Goal: Task Accomplishment & Management: Complete application form

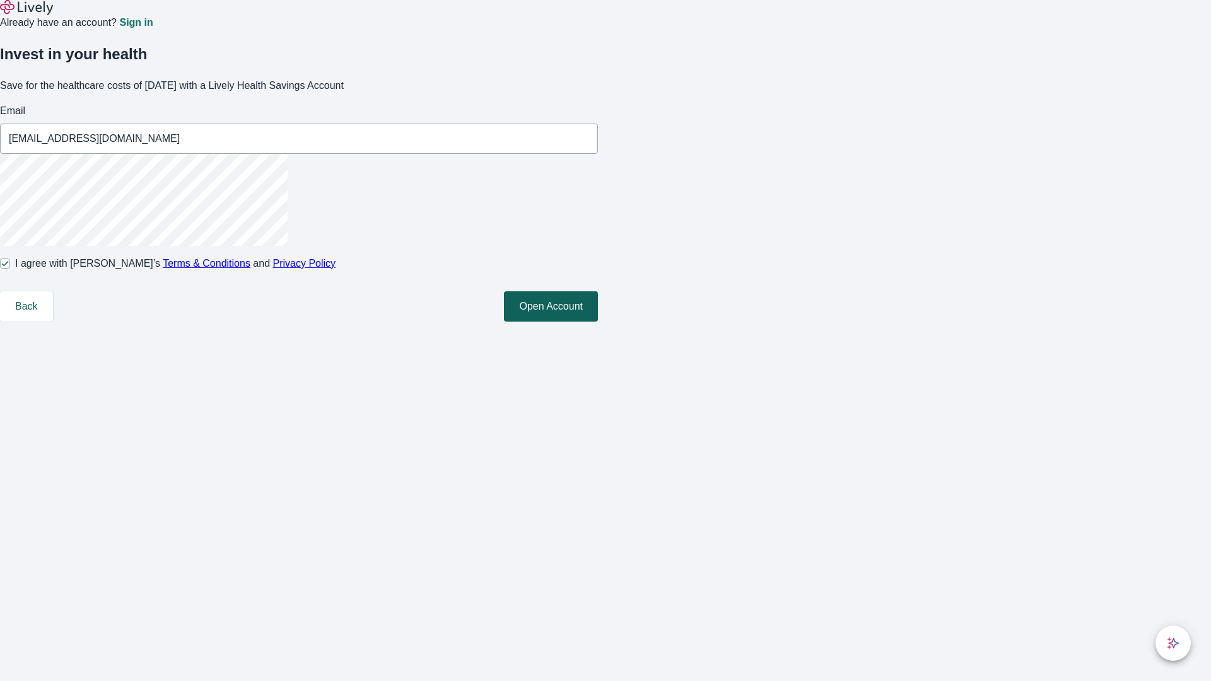
click at [598, 322] on button "Open Account" at bounding box center [551, 306] width 94 height 30
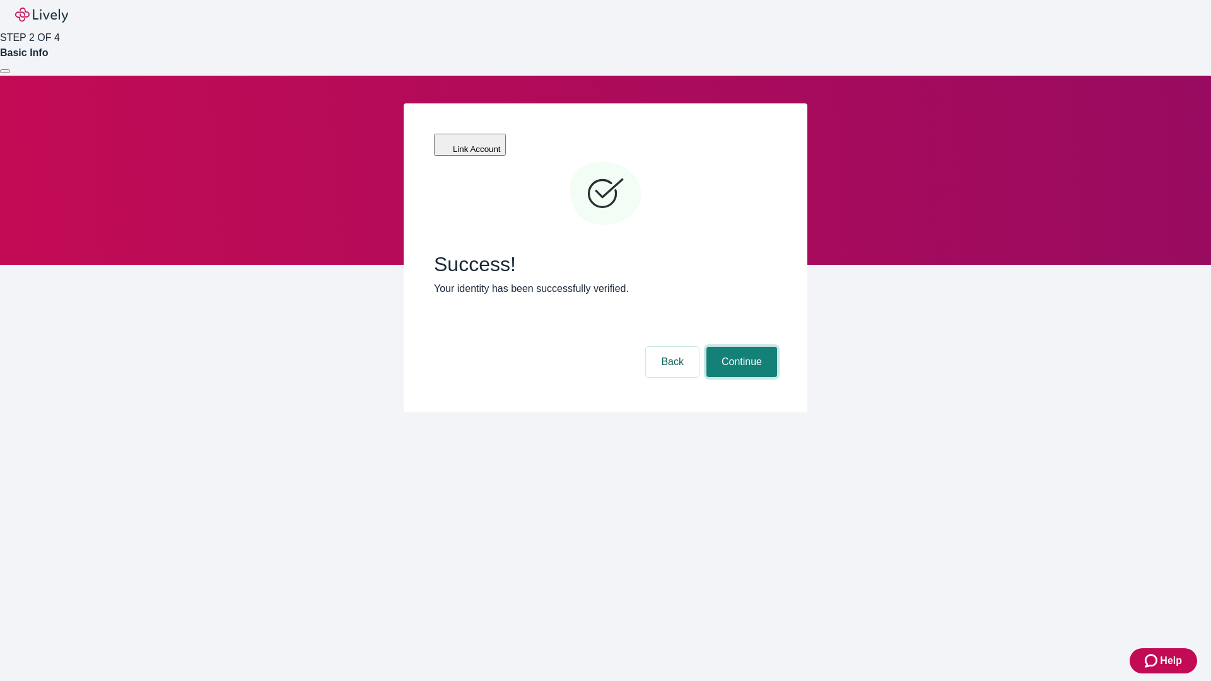
click at [740, 347] on button "Continue" at bounding box center [741, 362] width 71 height 30
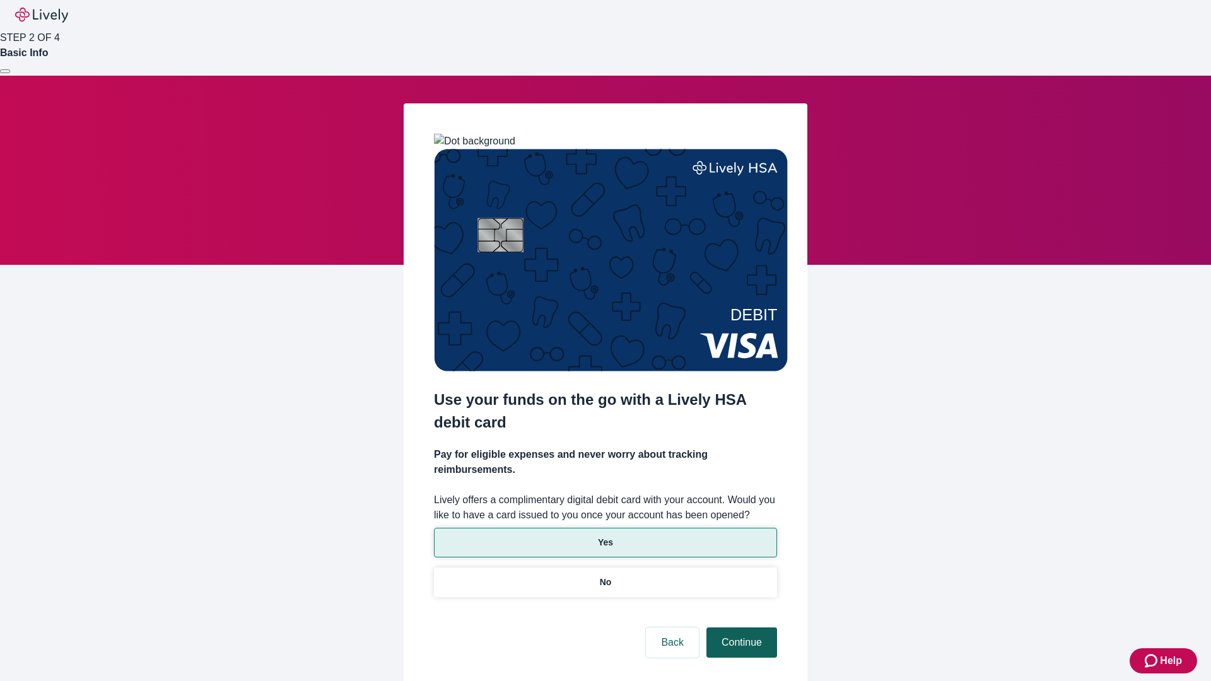
click at [605, 536] on p "Yes" at bounding box center [605, 542] width 15 height 13
click at [740, 627] on button "Continue" at bounding box center [741, 642] width 71 height 30
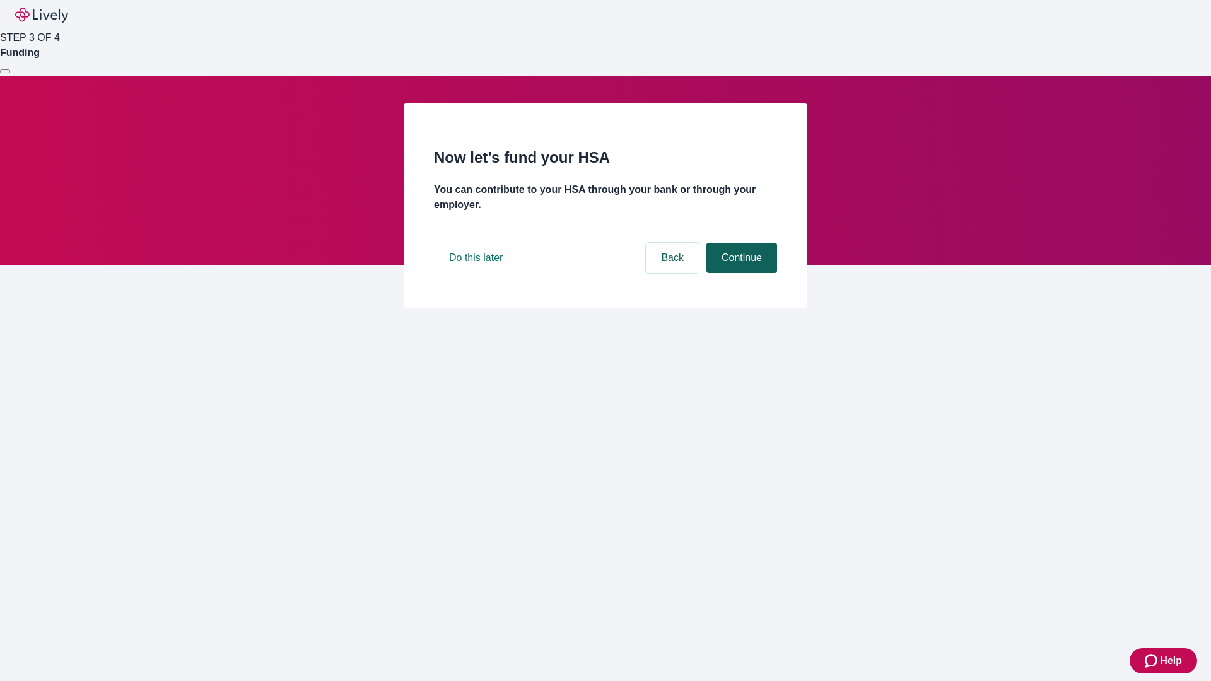
click at [740, 273] on button "Continue" at bounding box center [741, 258] width 71 height 30
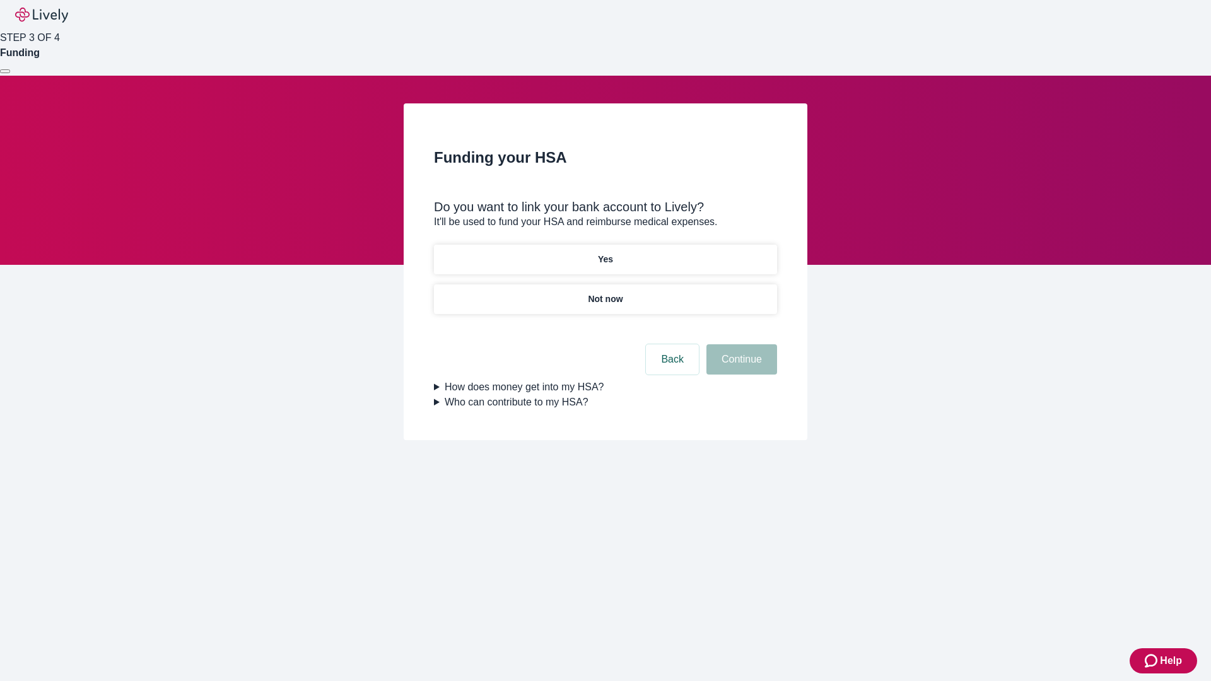
click at [605, 293] on p "Not now" at bounding box center [605, 299] width 35 height 13
click at [740, 367] on button "Continue" at bounding box center [741, 359] width 71 height 30
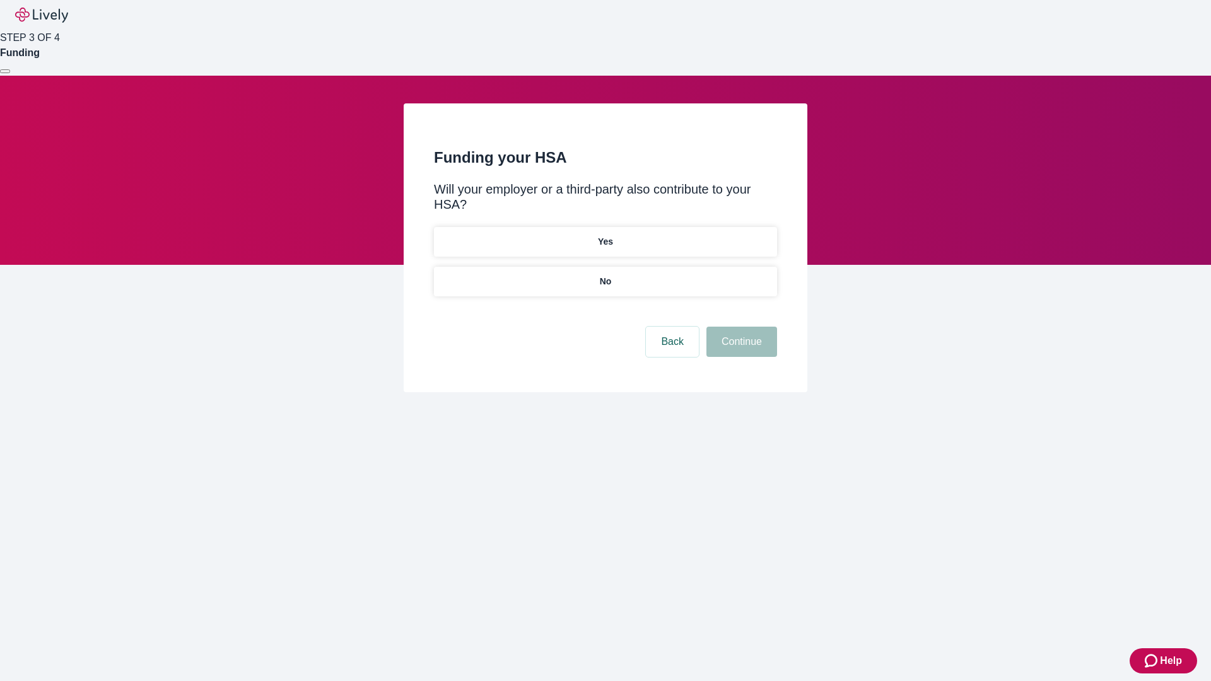
click at [605, 275] on p "No" at bounding box center [606, 281] width 12 height 13
click at [740, 327] on button "Continue" at bounding box center [741, 342] width 71 height 30
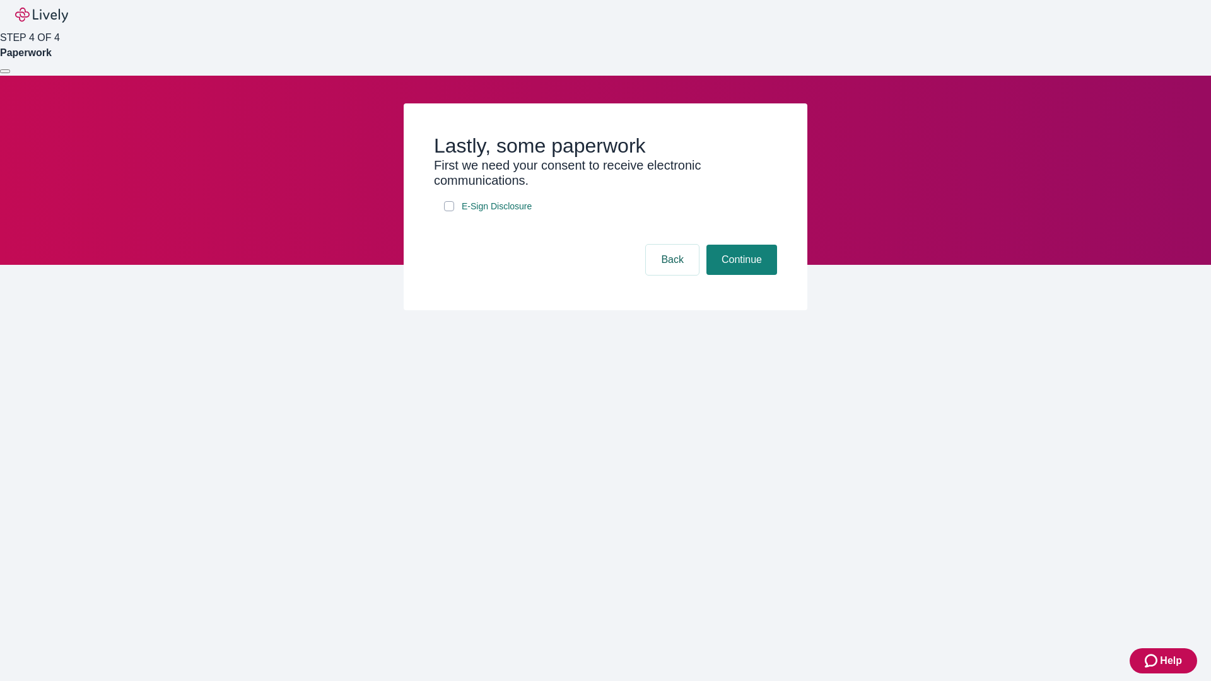
click at [449, 211] on input "E-Sign Disclosure" at bounding box center [449, 206] width 10 height 10
checkbox input "true"
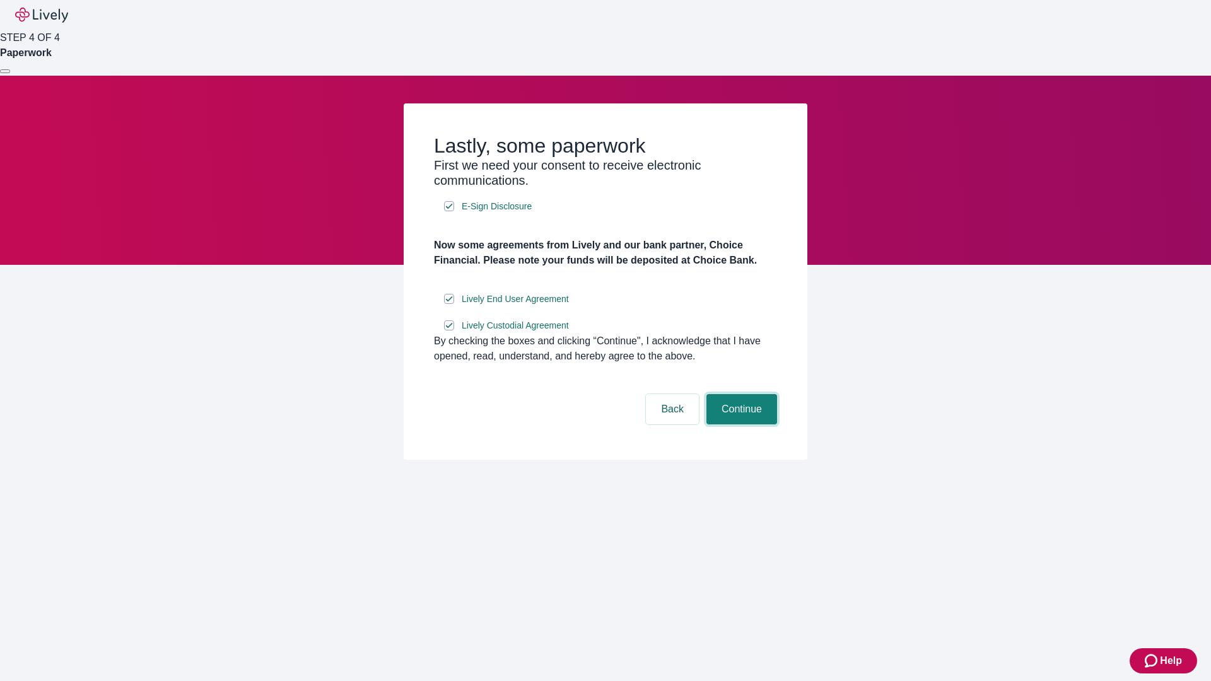
click at [740, 424] on button "Continue" at bounding box center [741, 409] width 71 height 30
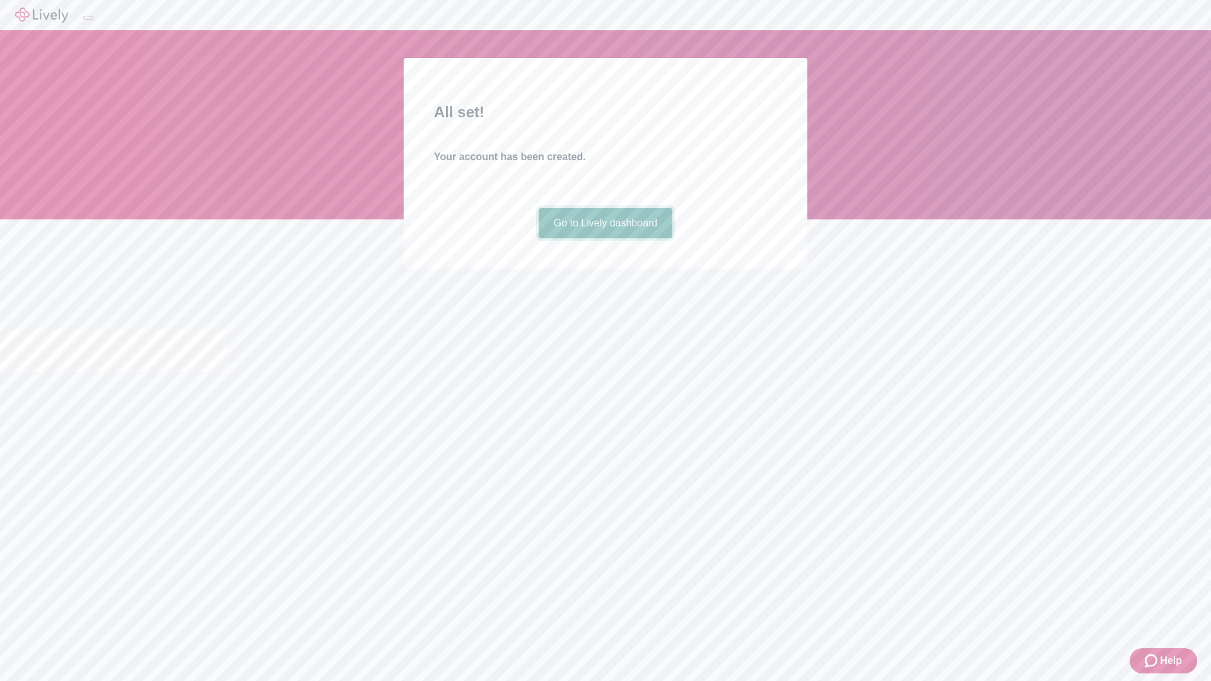
click at [605, 238] on link "Go to Lively dashboard" at bounding box center [605, 223] width 134 height 30
